Goal: Transaction & Acquisition: Purchase product/service

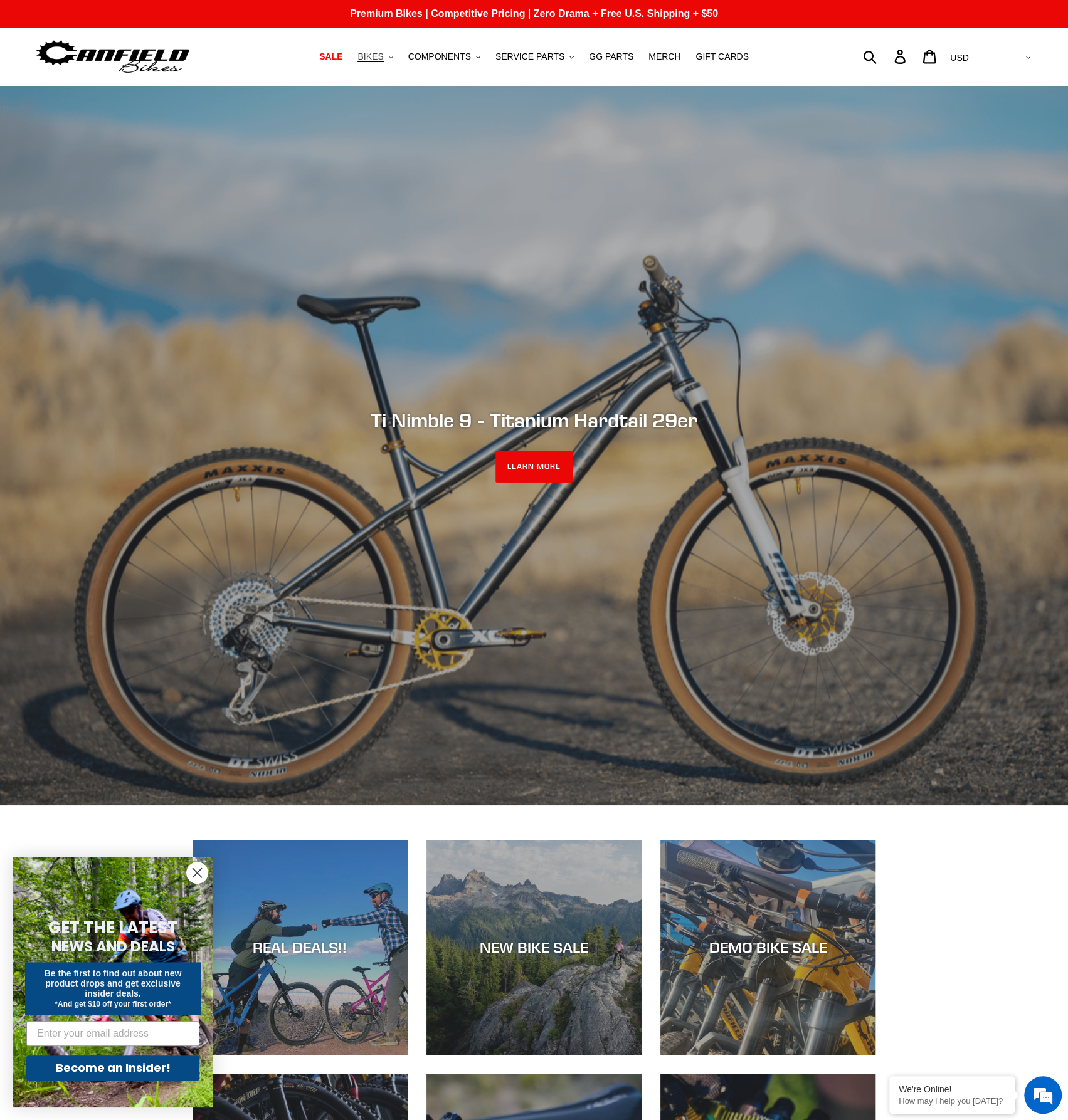
click at [383, 56] on span "BIKES" at bounding box center [370, 56] width 26 height 11
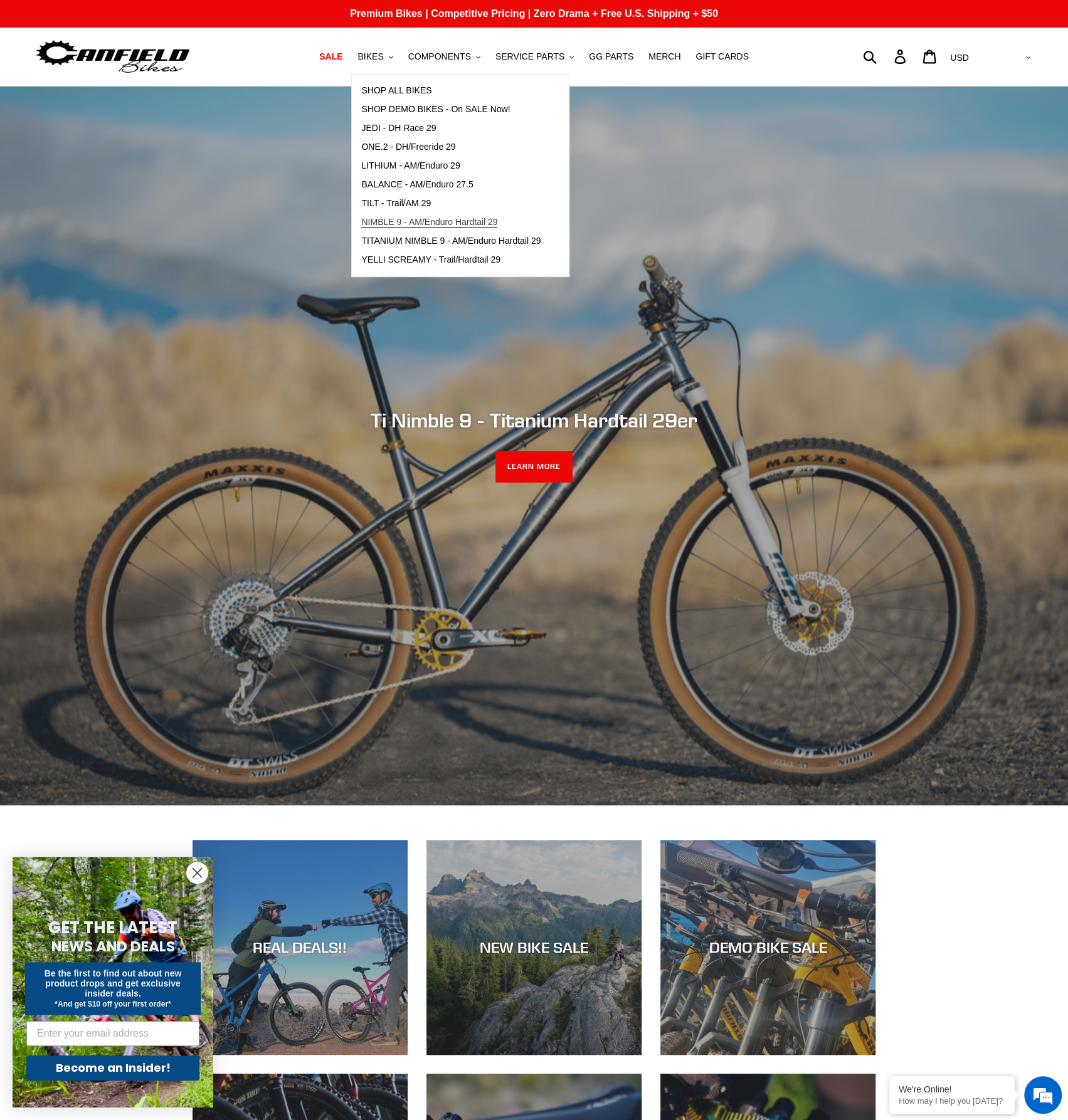
click at [407, 220] on span "NIMBLE 9 - AM/Enduro Hardtail 29" at bounding box center [429, 222] width 136 height 11
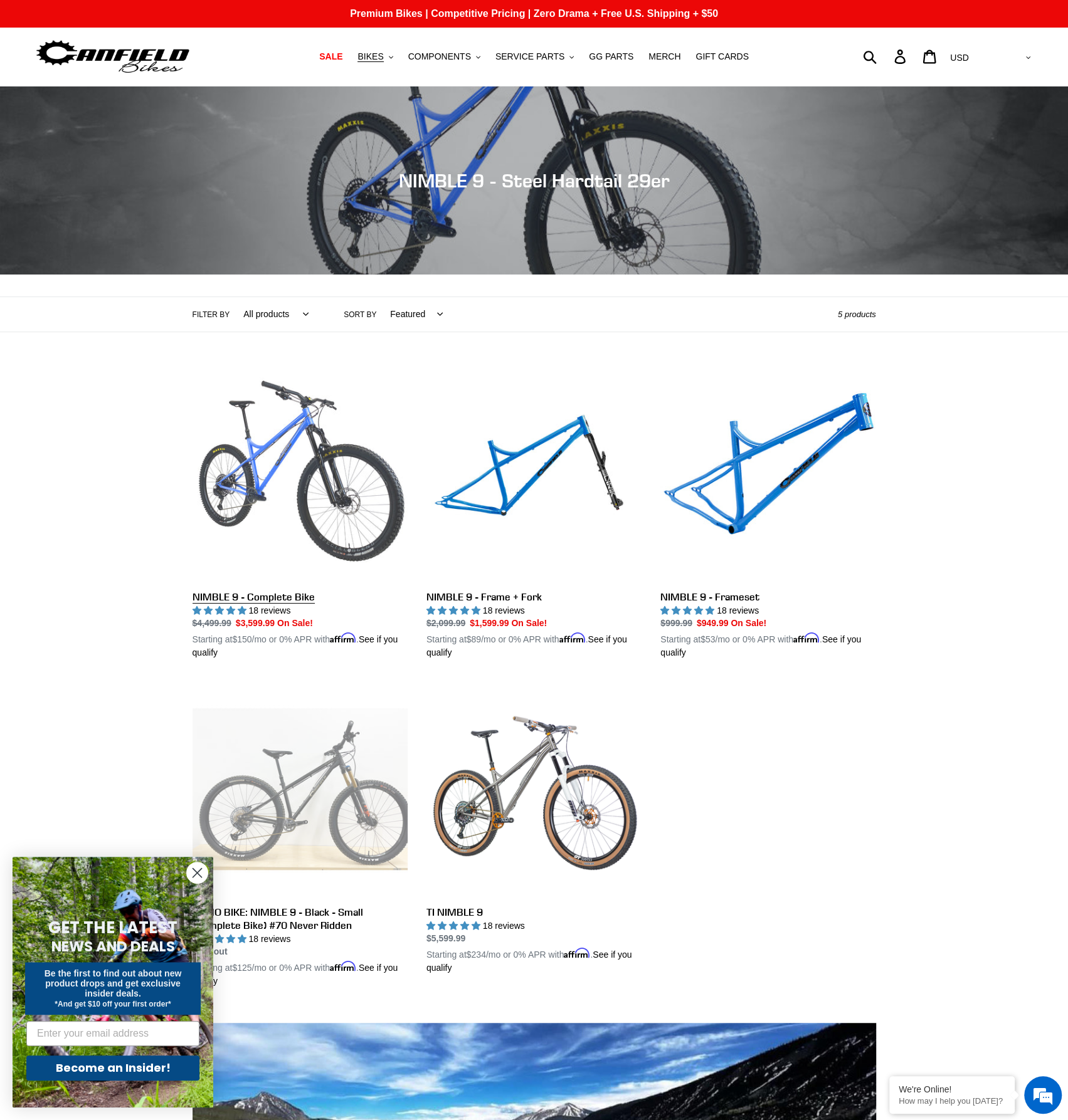
click at [228, 597] on link "NIMBLE 9 - Complete Bike" at bounding box center [300, 513] width 215 height 294
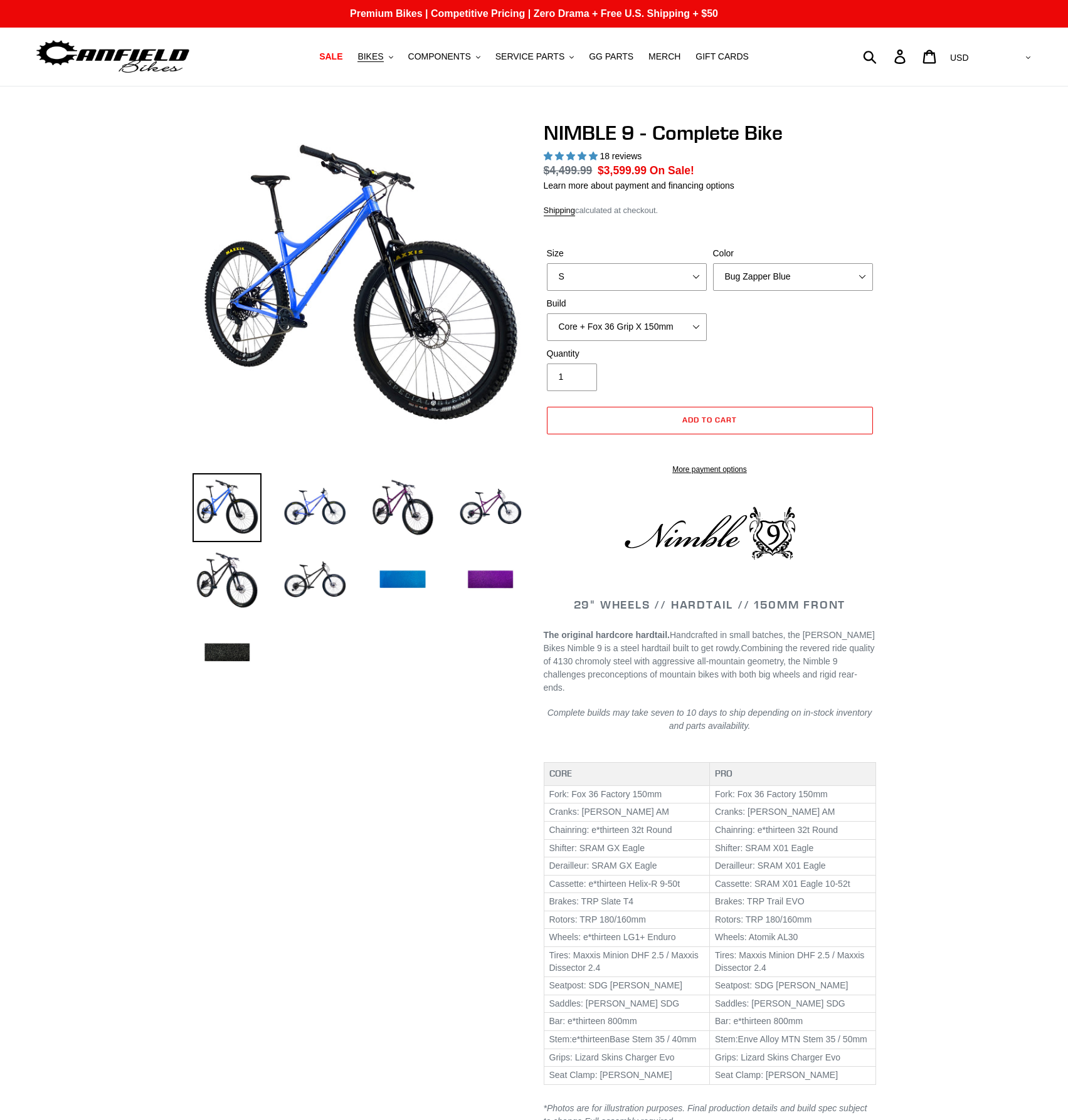
select select "highest-rating"
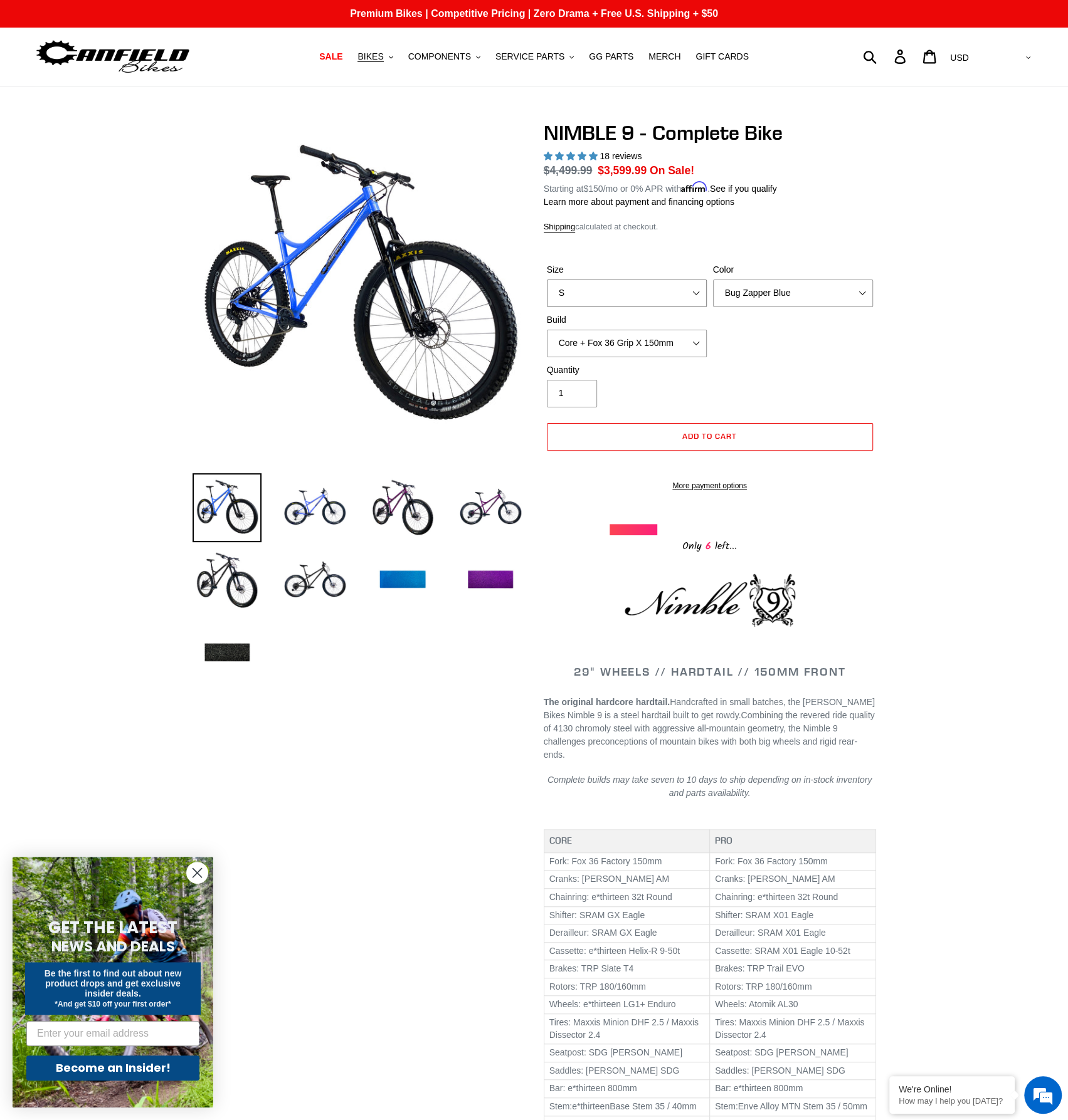
click at [666, 291] on select "S M L XL" at bounding box center [627, 293] width 160 height 28
select select "L"
click at [547, 279] on select "S M L XL" at bounding box center [627, 293] width 160 height 28
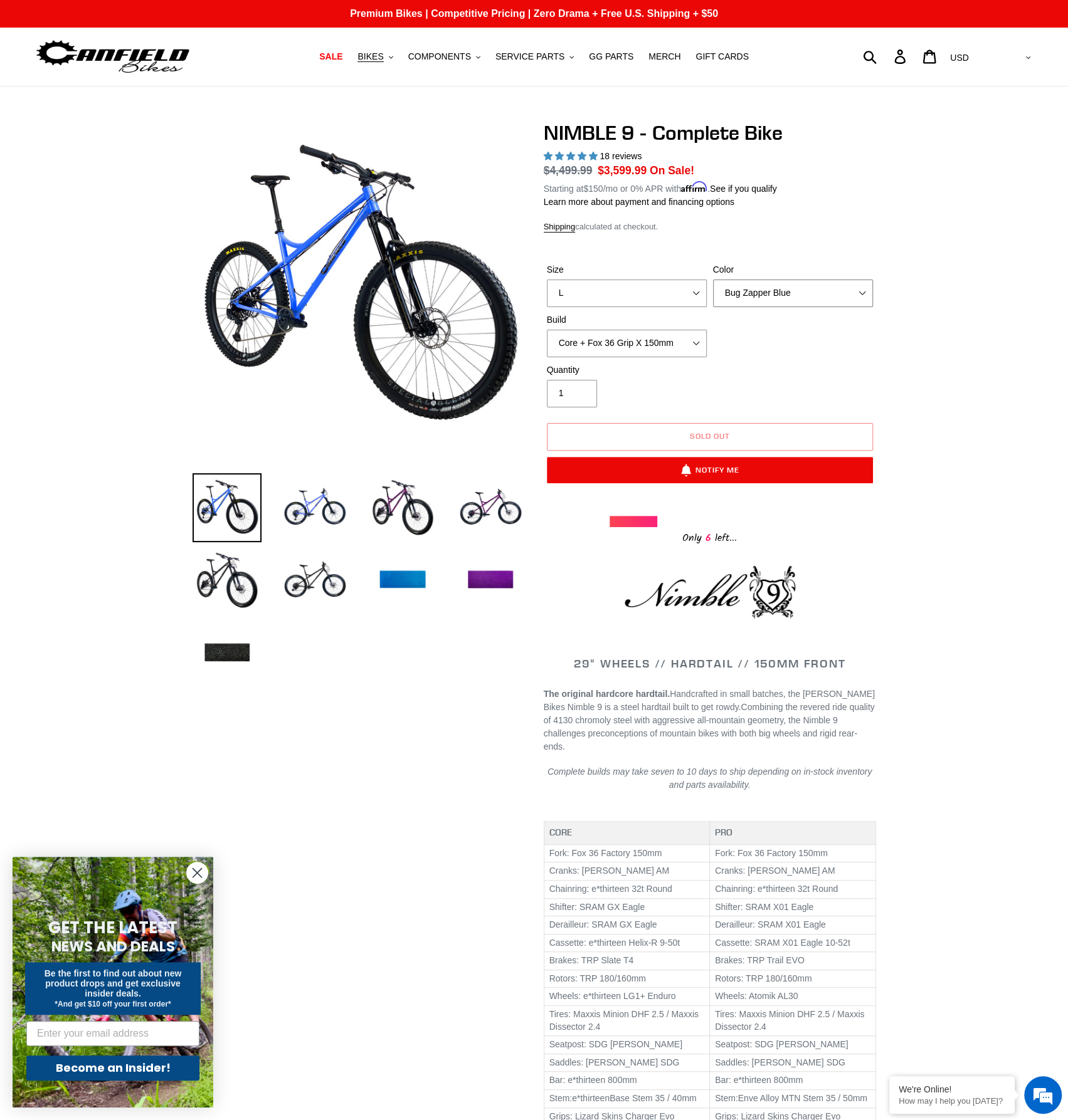
click at [768, 301] on select "Bug Zapper Blue Purple Haze - Sold Out Galaxy Black" at bounding box center [793, 293] width 160 height 28
click at [713, 279] on select "Bug Zapper Blue Purple Haze - Sold Out Galaxy Black" at bounding box center [793, 293] width 160 height 28
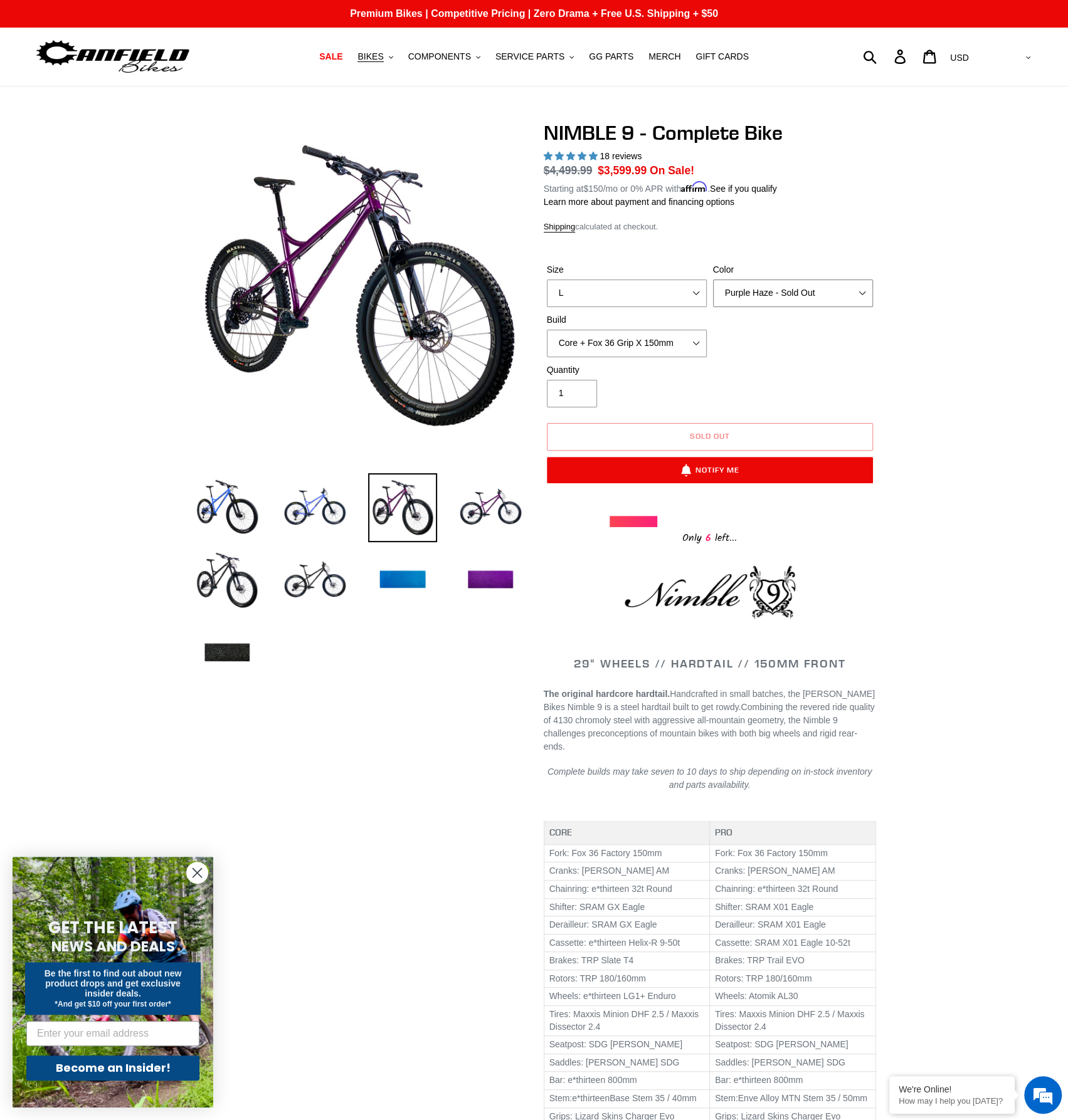
click at [768, 294] on select "Bug Zapper Blue Purple Haze - Sold Out Galaxy Black" at bounding box center [793, 293] width 160 height 28
select select "Galaxy Black"
click at [713, 279] on select "Bug Zapper Blue Purple Haze - Sold Out Galaxy Black" at bounding box center [793, 293] width 160 height 28
click at [1002, 346] on div at bounding box center [534, 1119] width 1068 height 1997
click at [383, 55] on span "BIKES" at bounding box center [370, 56] width 26 height 11
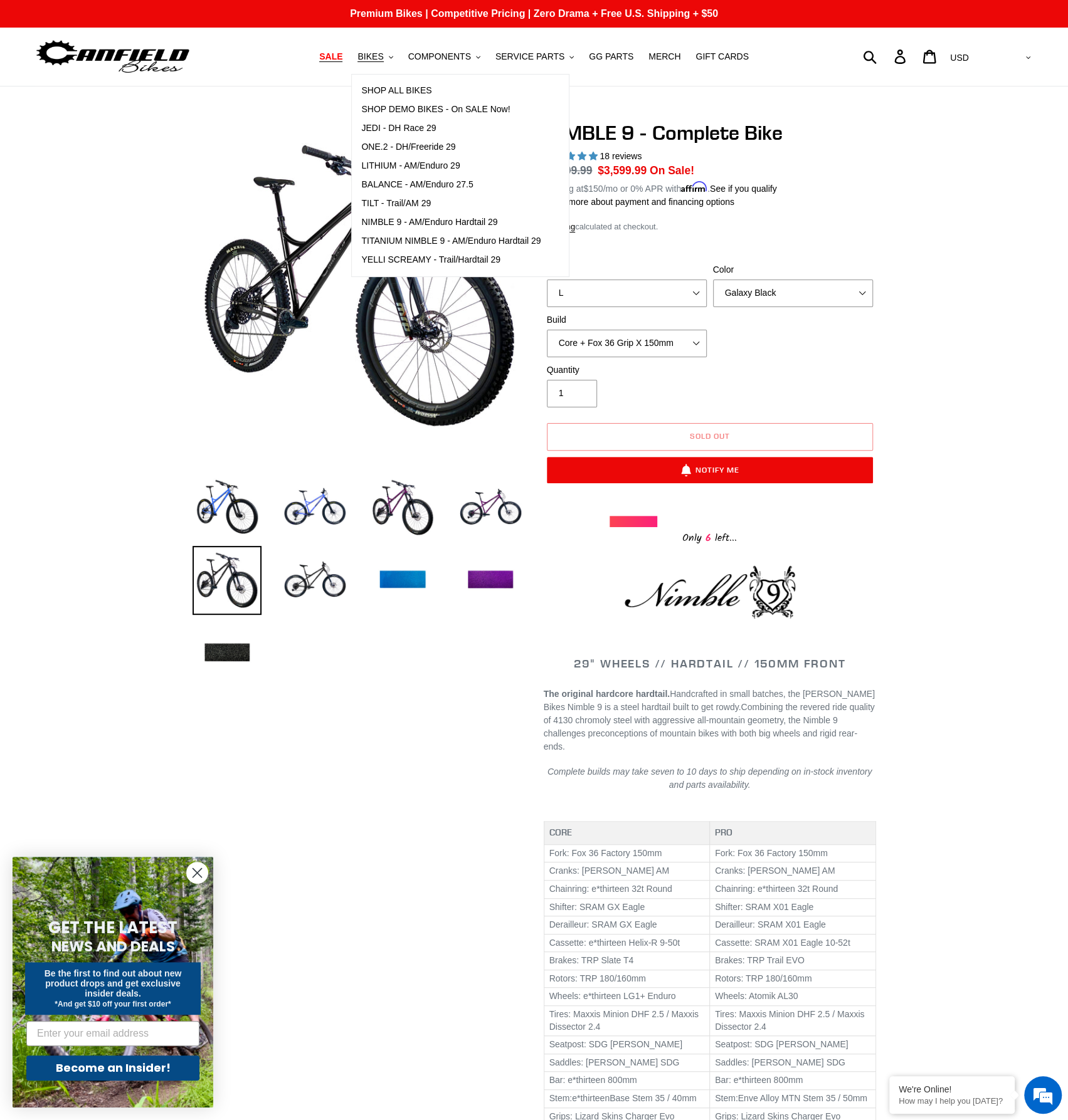
click at [343, 55] on span "SALE" at bounding box center [331, 56] width 24 height 11
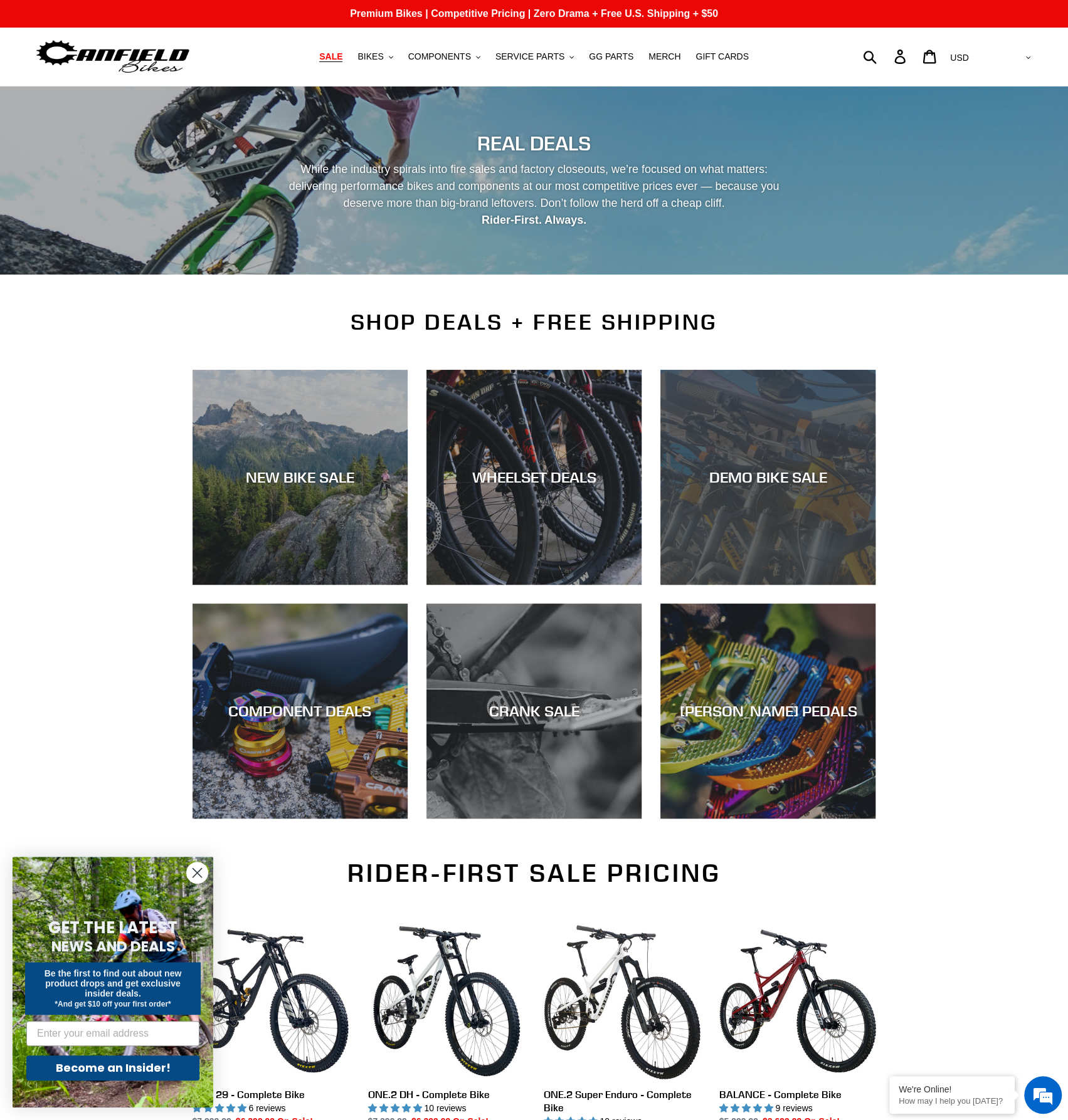
click at [753, 585] on div "DEMO BIKE SALE" at bounding box center [768, 585] width 215 height 0
